Goal: Information Seeking & Learning: Learn about a topic

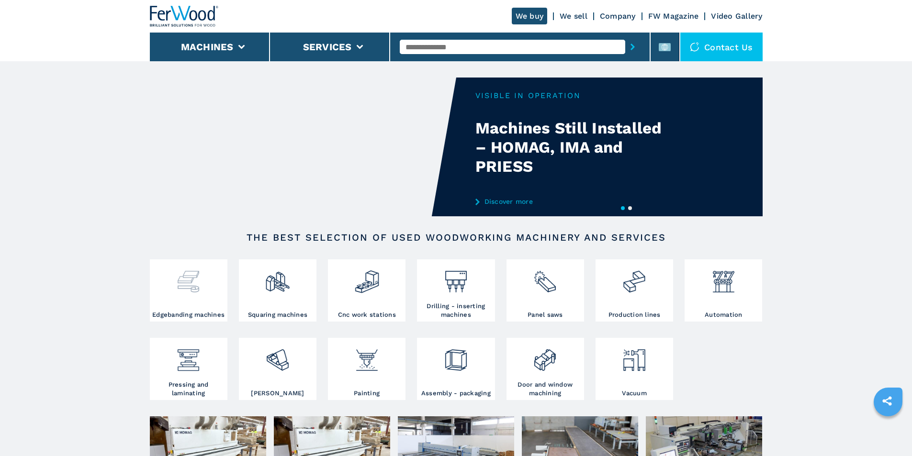
click at [196, 296] on div at bounding box center [188, 286] width 73 height 49
click at [191, 294] on img at bounding box center [188, 278] width 25 height 33
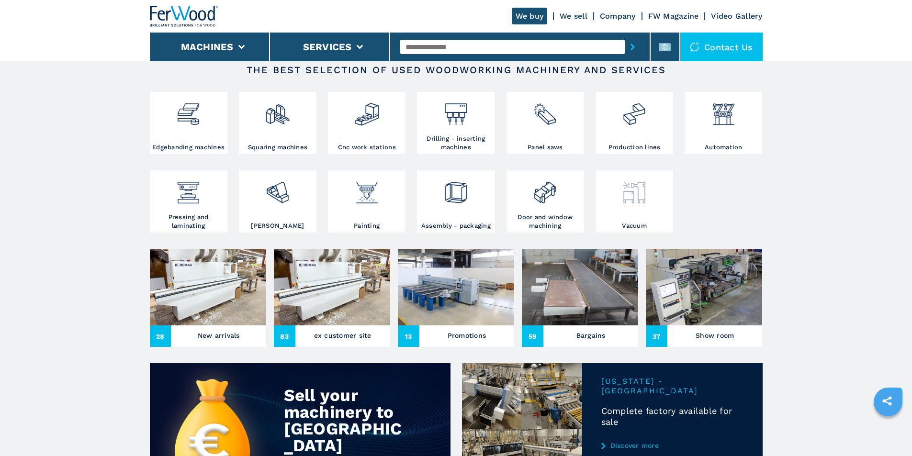
scroll to position [192, 0]
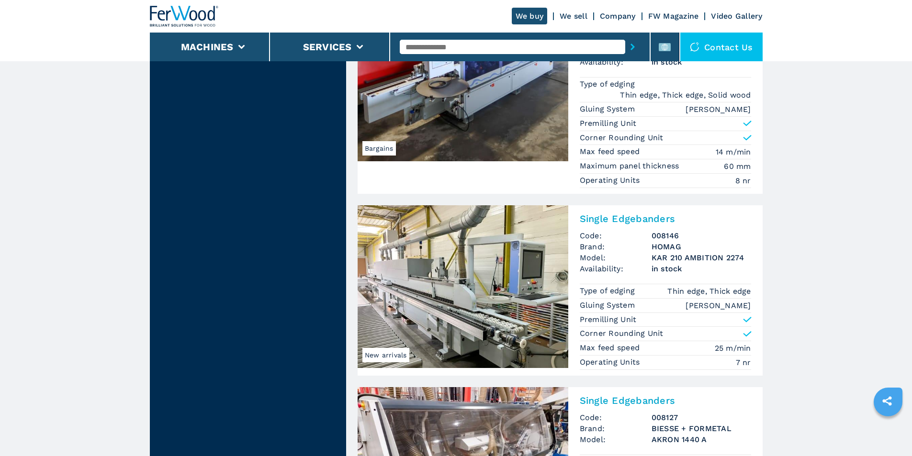
scroll to position [1868, 0]
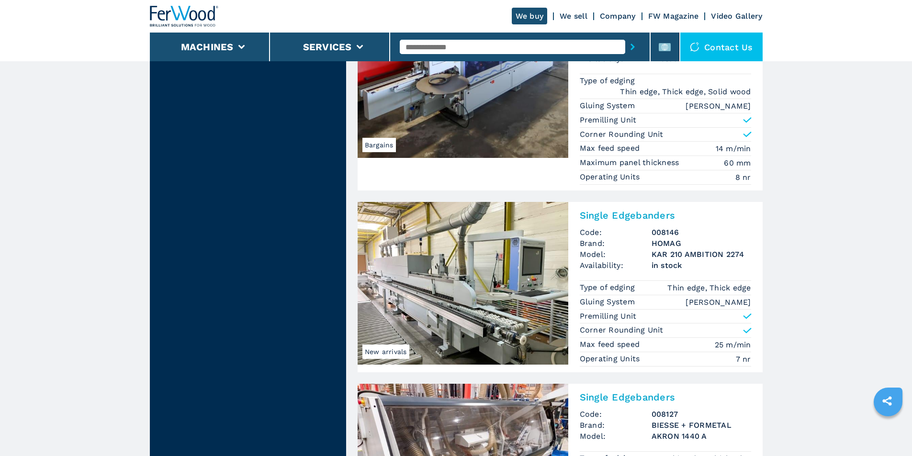
click at [484, 276] on img at bounding box center [463, 283] width 211 height 163
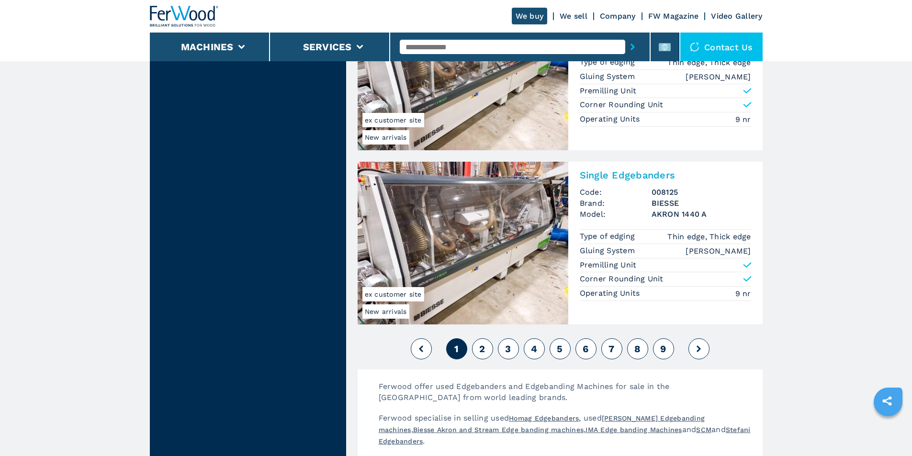
scroll to position [2347, 0]
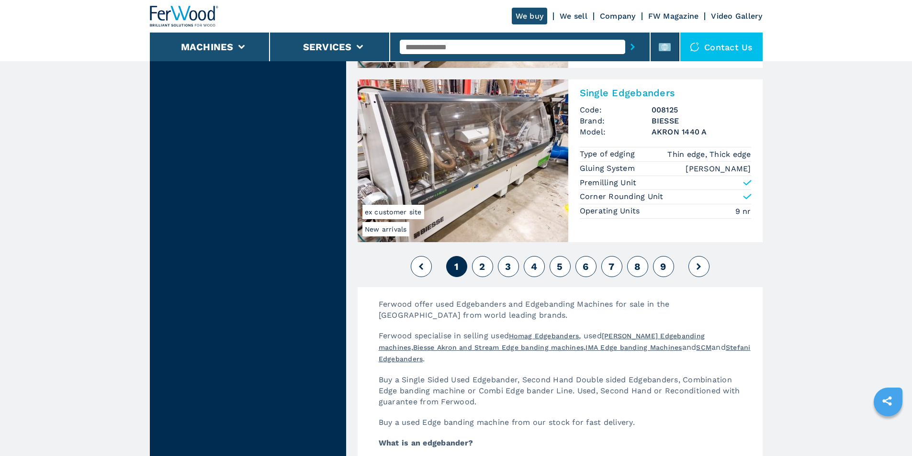
click at [483, 268] on span "2" at bounding box center [482, 266] width 6 height 11
click at [486, 269] on button "2" at bounding box center [482, 266] width 21 height 21
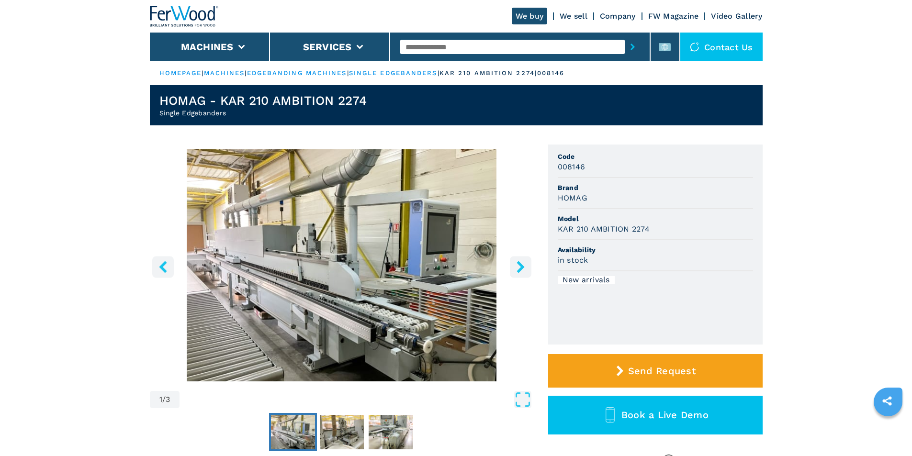
click at [524, 270] on icon "right-button" at bounding box center [521, 267] width 12 height 12
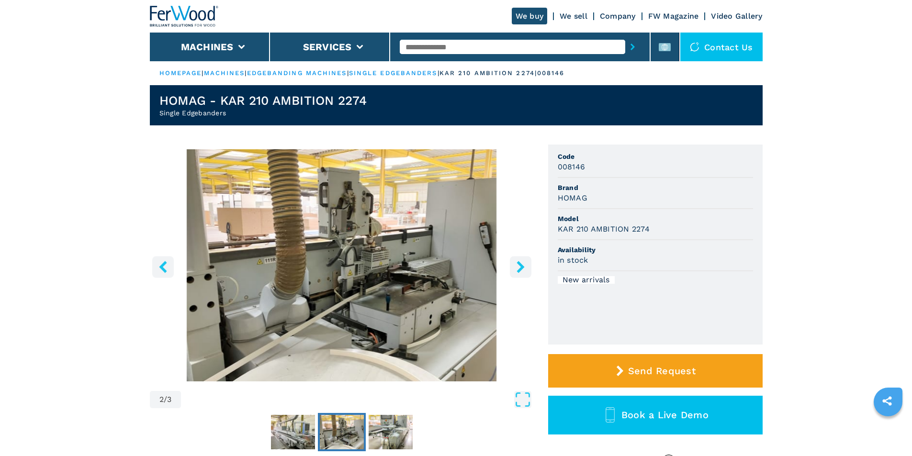
click at [524, 270] on icon "right-button" at bounding box center [521, 267] width 12 height 12
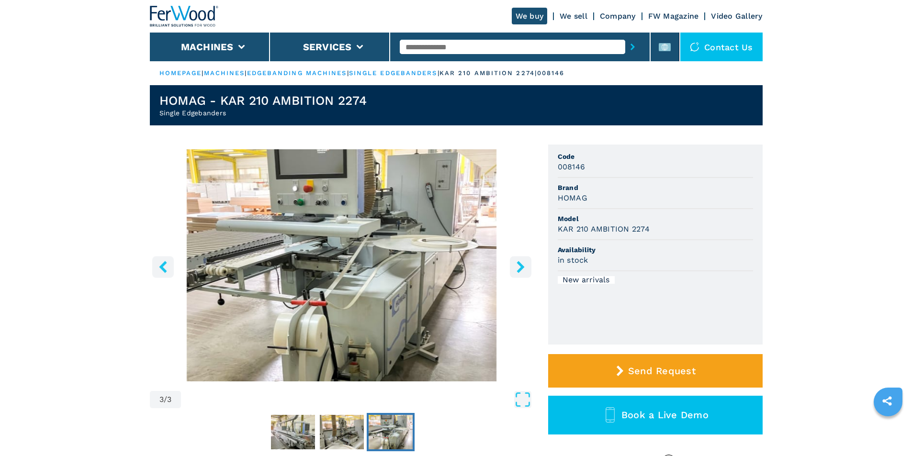
click at [524, 270] on icon "right-button" at bounding box center [521, 267] width 12 height 12
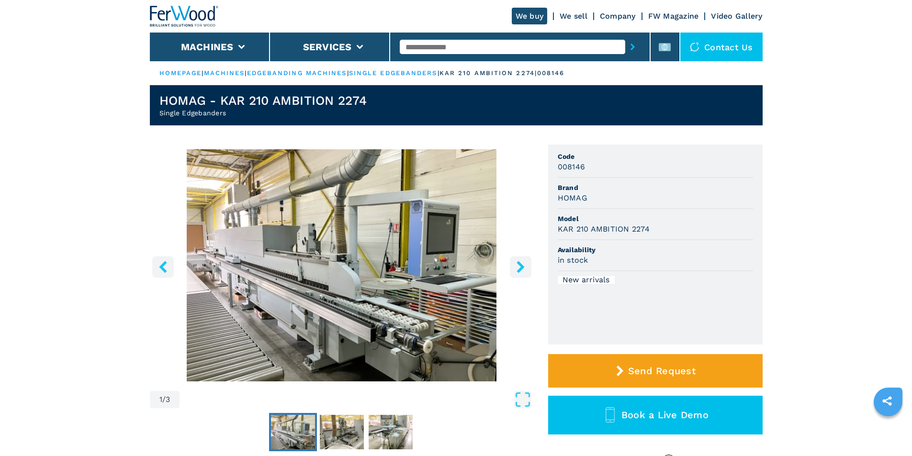
click at [524, 270] on icon "right-button" at bounding box center [521, 267] width 12 height 12
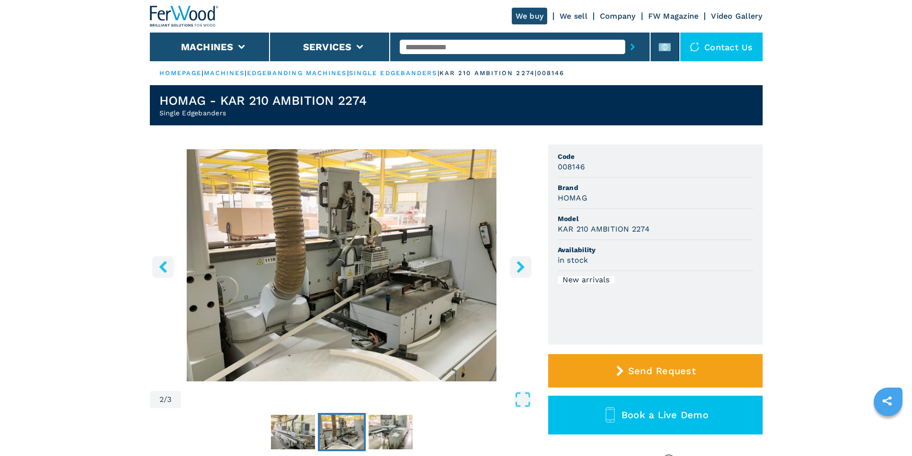
click at [524, 270] on icon "right-button" at bounding box center [521, 267] width 12 height 12
click at [522, 272] on icon "right-button" at bounding box center [521, 267] width 12 height 12
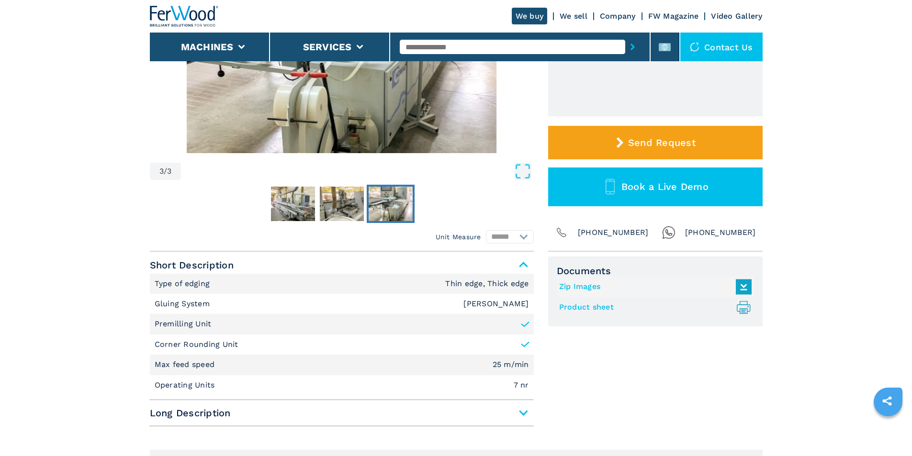
scroll to position [287, 0]
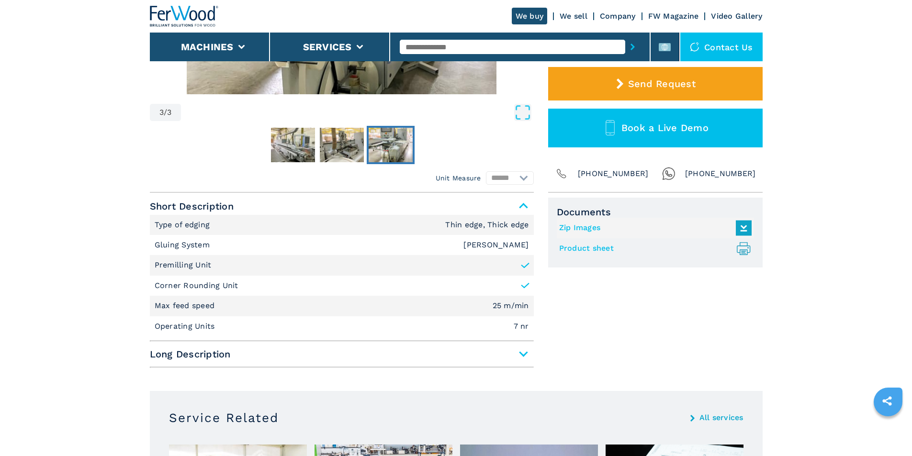
click at [529, 355] on span "Long Description" at bounding box center [342, 354] width 384 height 17
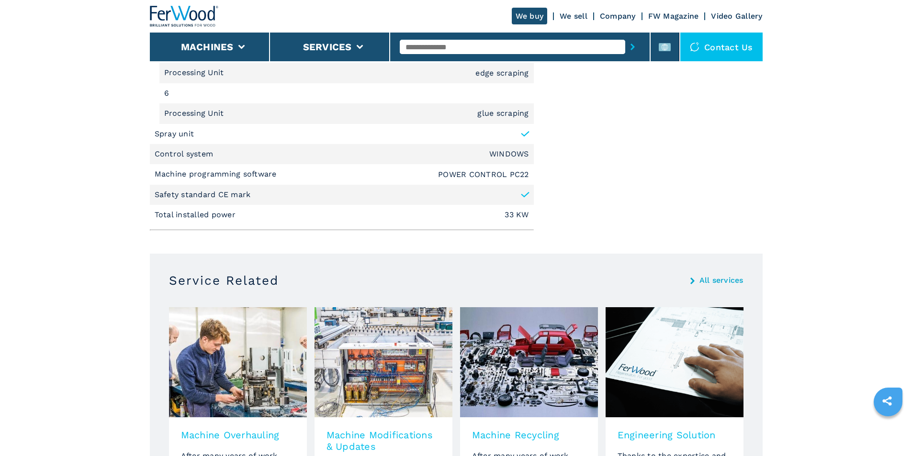
scroll to position [1149, 0]
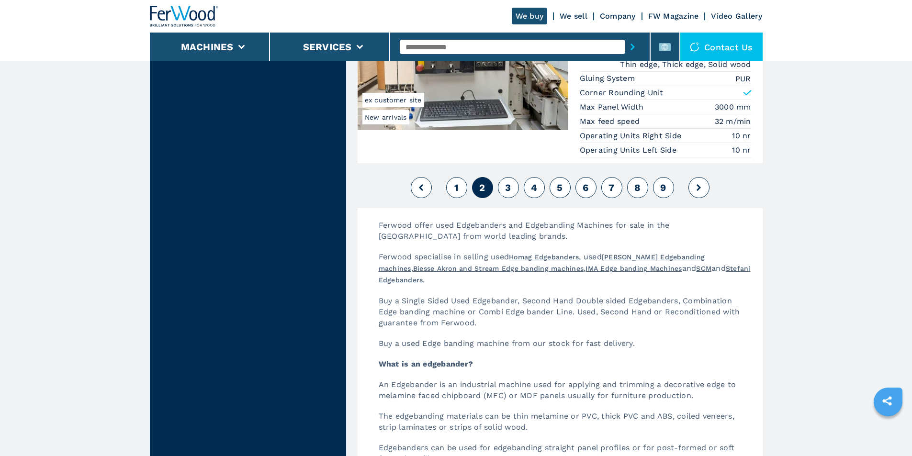
scroll to position [2442, 0]
click at [508, 187] on span "3" at bounding box center [508, 186] width 6 height 11
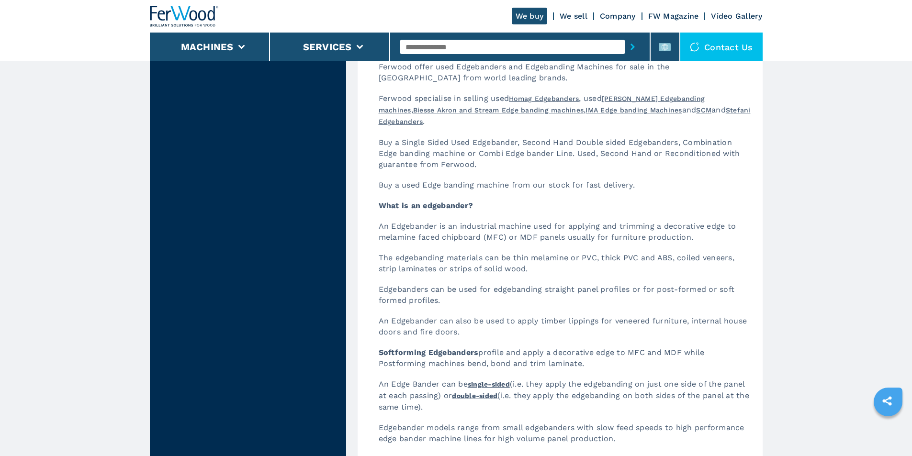
scroll to position [2490, 0]
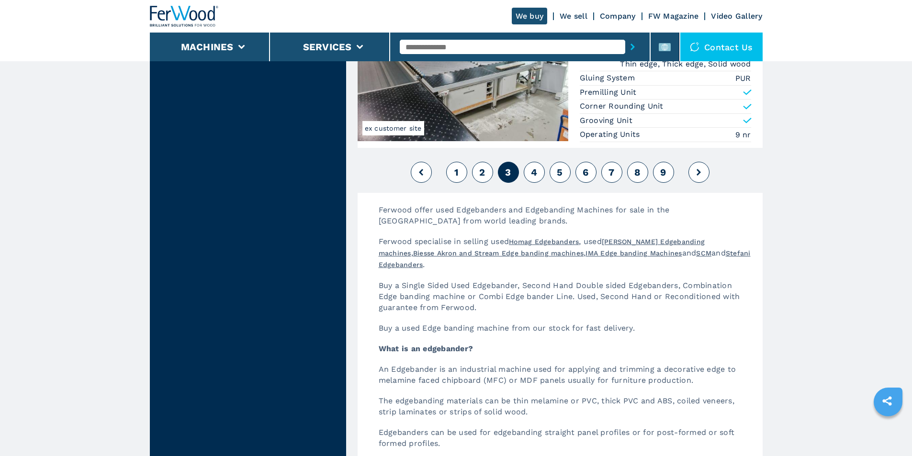
click at [533, 167] on span "4" at bounding box center [534, 172] width 6 height 11
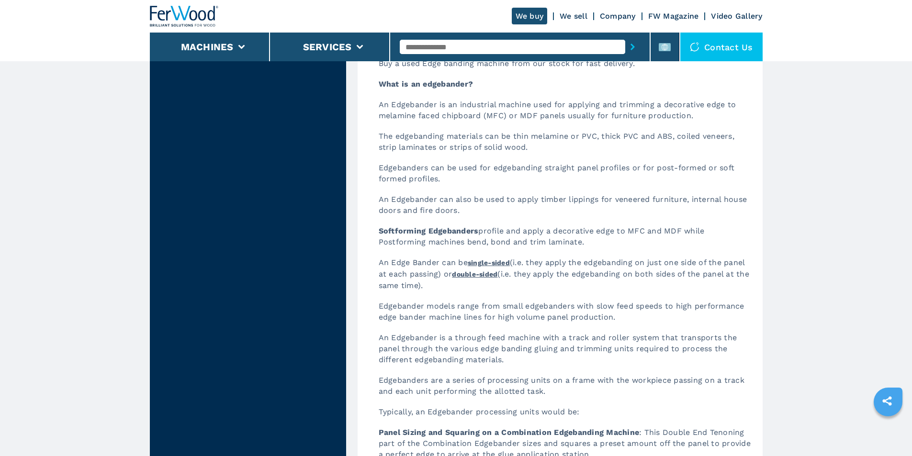
scroll to position [2442, 0]
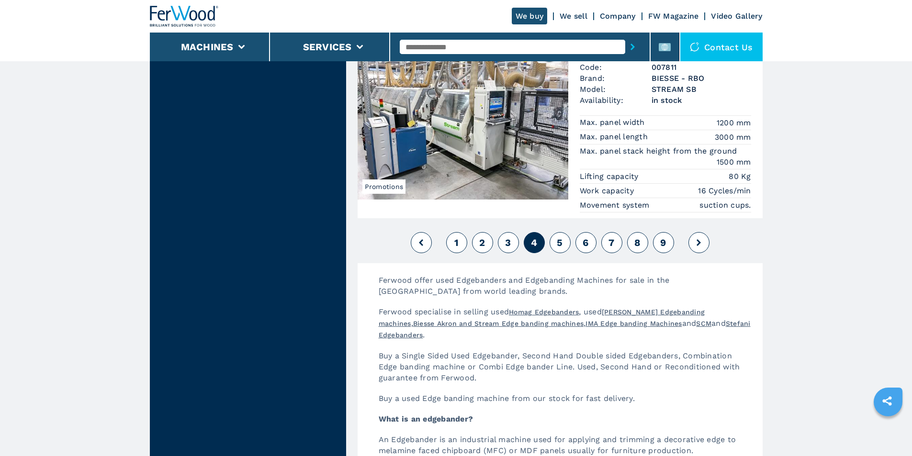
click at [557, 243] on span "5" at bounding box center [560, 242] width 6 height 11
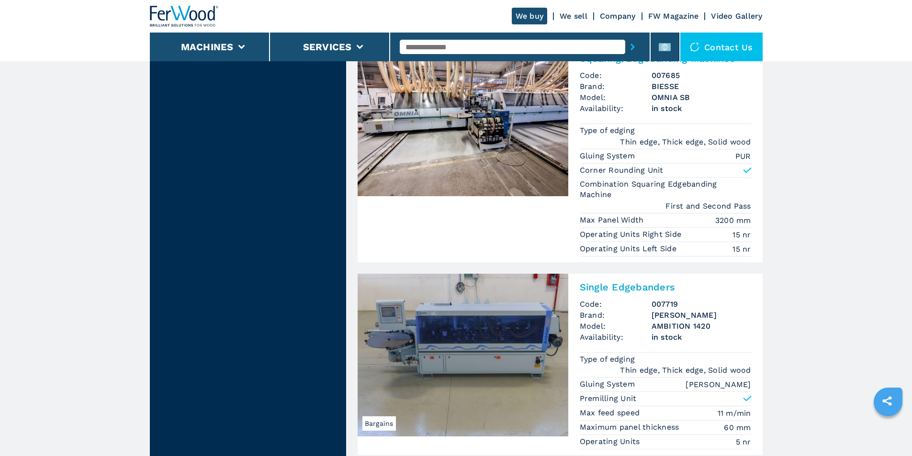
scroll to position [2394, 0]
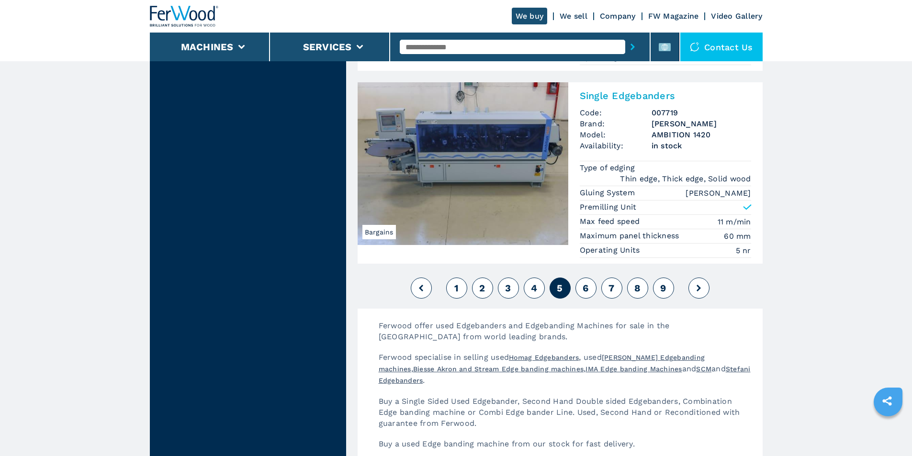
click at [587, 283] on span "6" at bounding box center [586, 288] width 6 height 11
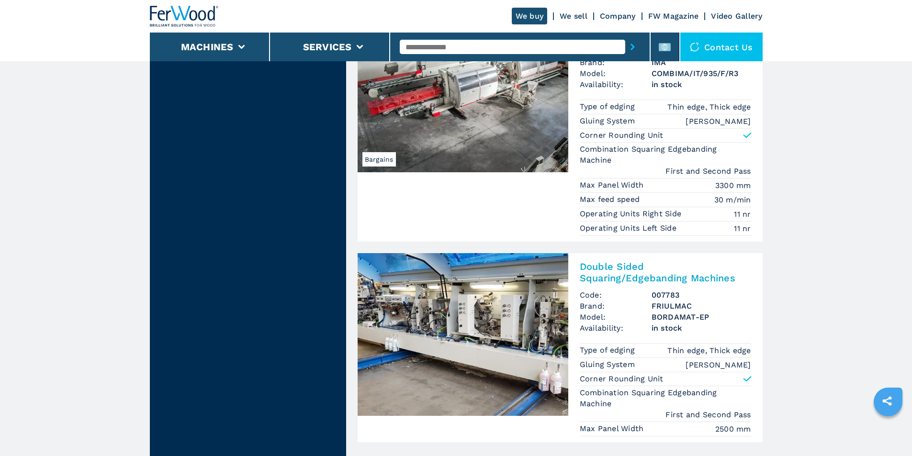
scroll to position [2490, 0]
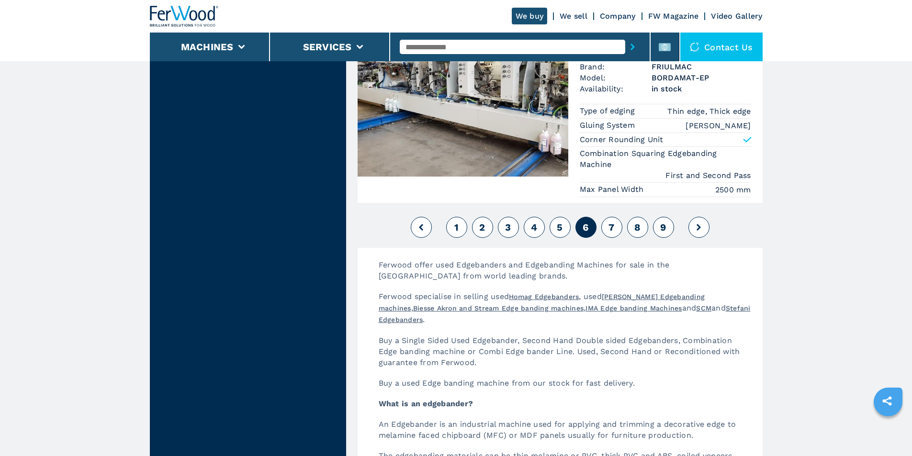
click at [617, 238] on button "7" at bounding box center [611, 227] width 21 height 21
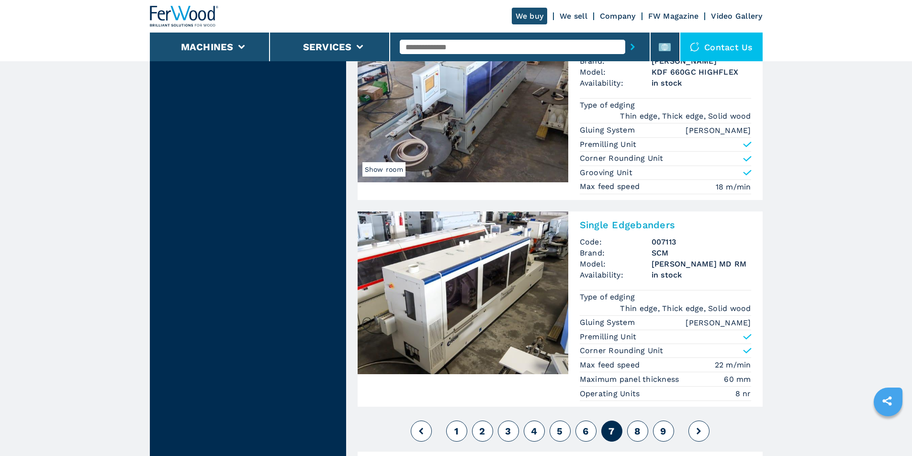
scroll to position [2490, 0]
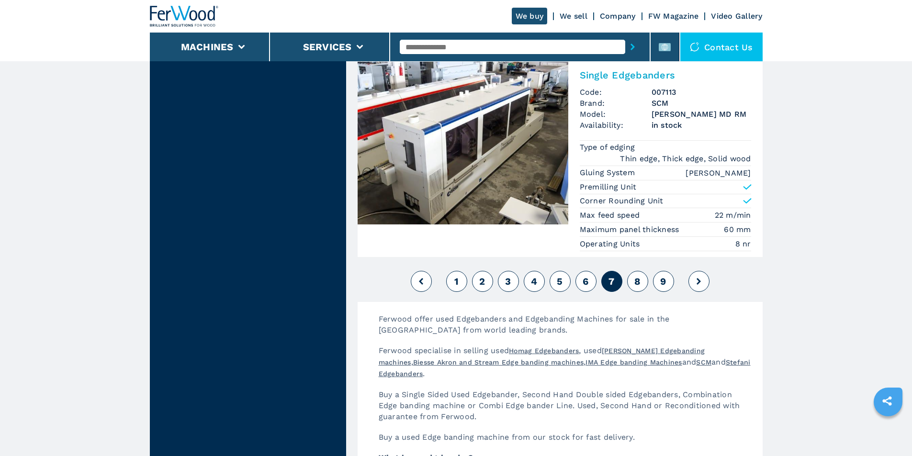
click at [639, 284] on span "8" at bounding box center [638, 281] width 6 height 11
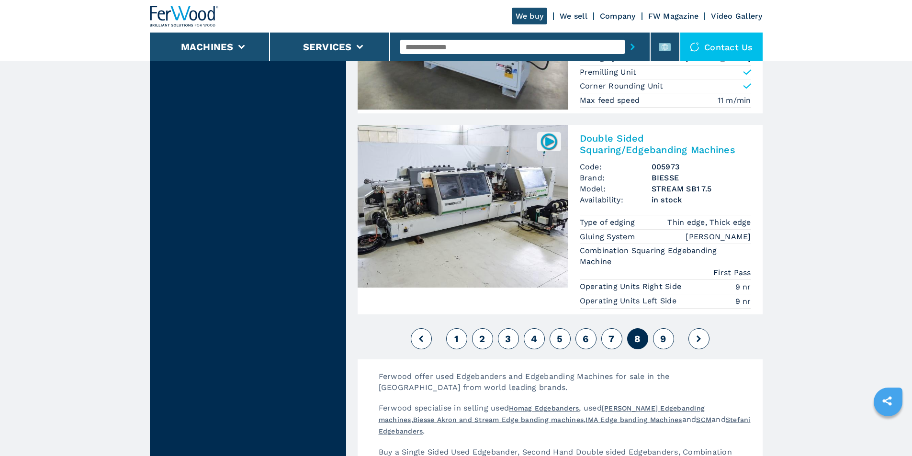
scroll to position [2445, 0]
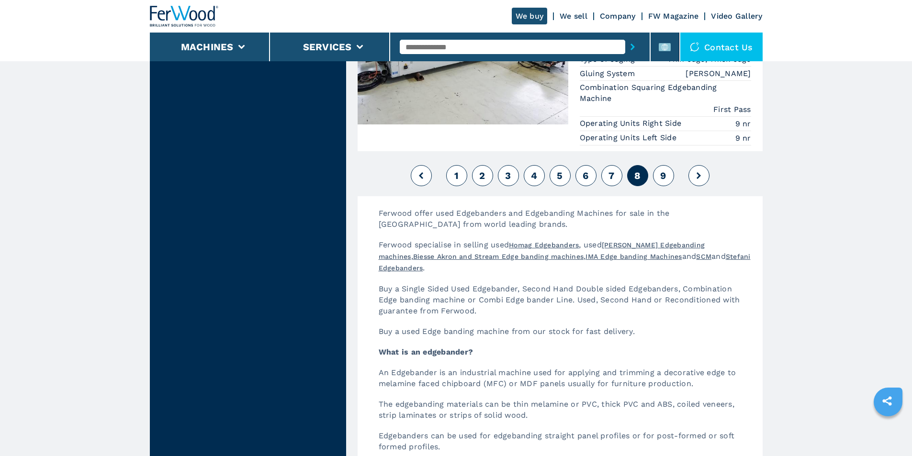
click at [665, 172] on button "9" at bounding box center [663, 175] width 21 height 21
